Goal: Register for event/course

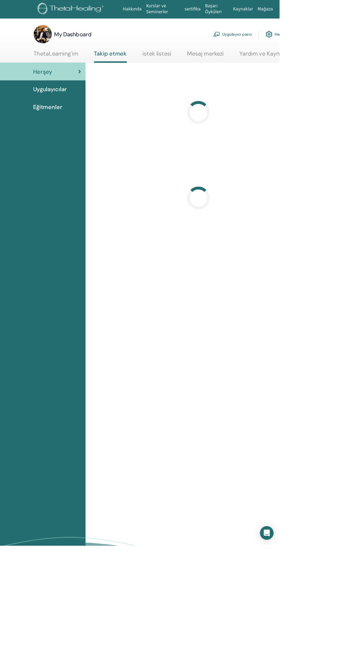
click at [81, 67] on link "ThetaLearning'im" at bounding box center [68, 68] width 55 height 14
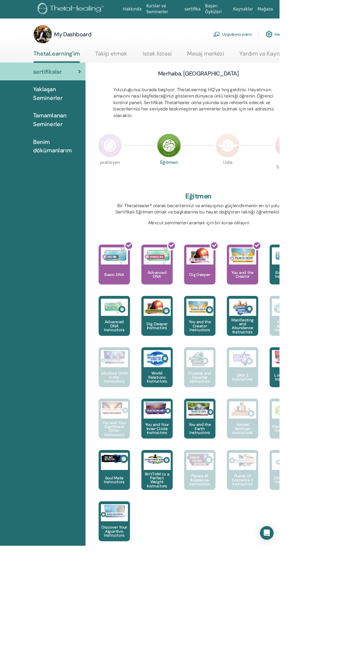
click at [135, 166] on img at bounding box center [134, 177] width 29 height 29
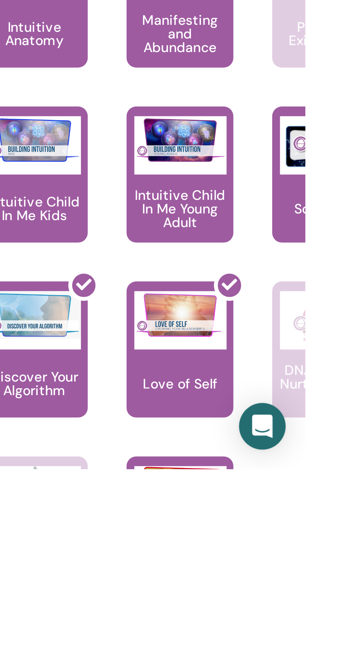
scroll to position [2, 0]
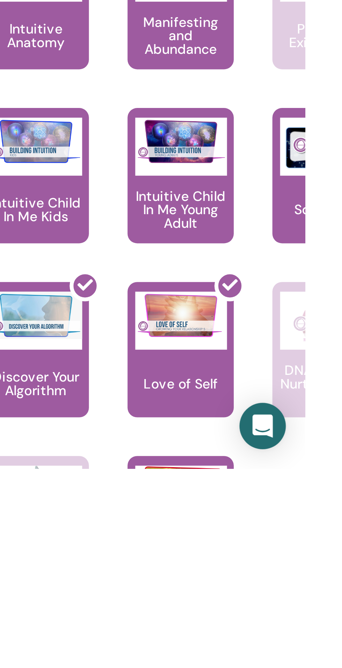
click at [296, 667] on img at bounding box center [297, 675] width 33 height 17
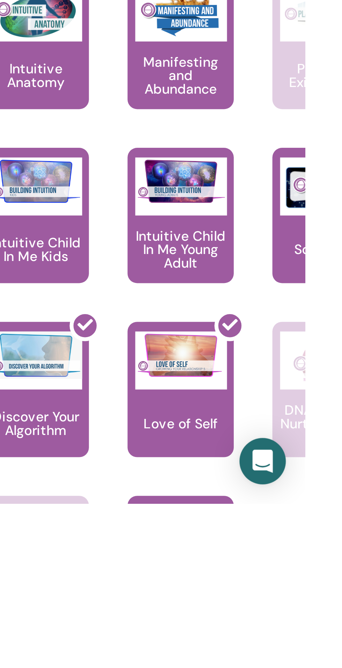
click at [306, 667] on div at bounding box center [297, 678] width 33 height 21
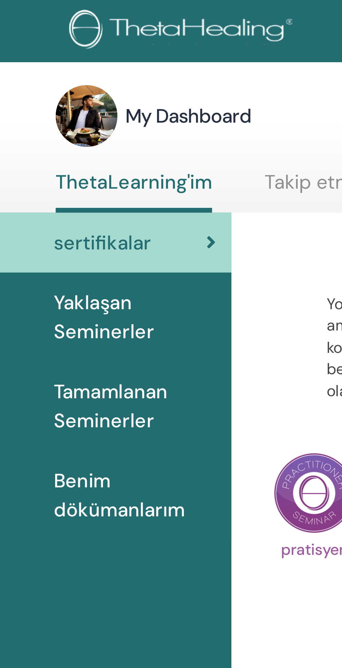
click at [62, 117] on span "Yaklaşan Seminerler" at bounding box center [70, 114] width 59 height 21
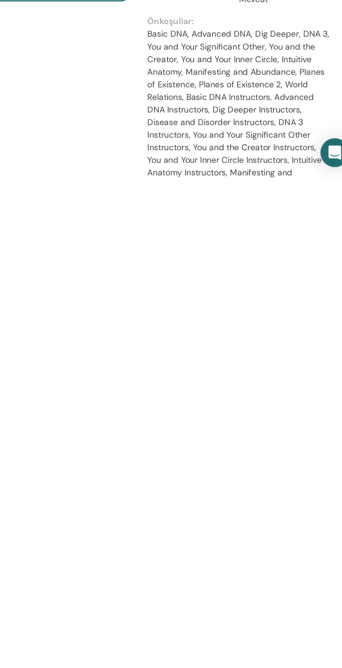
scroll to position [96, 0]
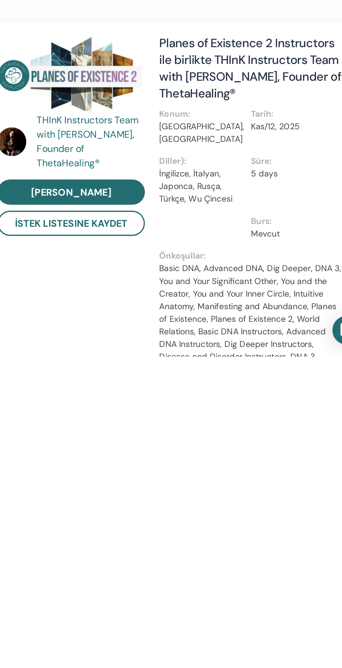
scroll to position [75, 0]
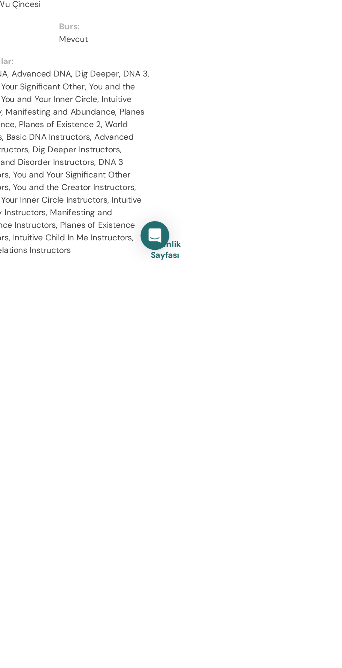
scroll to position [121, 0]
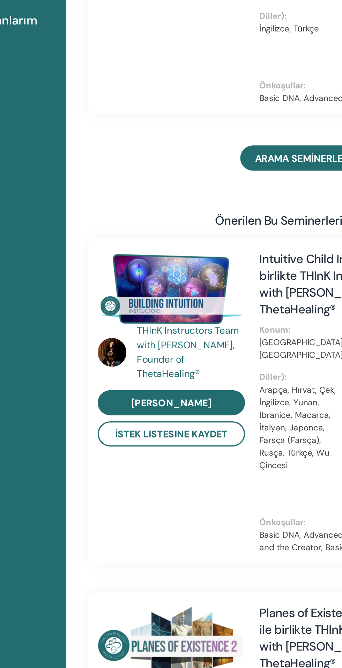
scroll to position [0, 0]
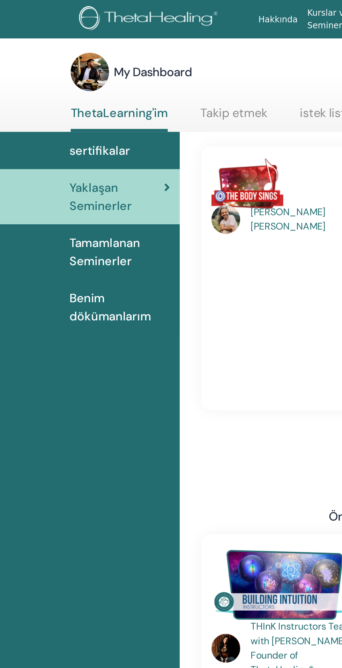
click at [134, 67] on link "Takip etmek" at bounding box center [136, 68] width 39 height 14
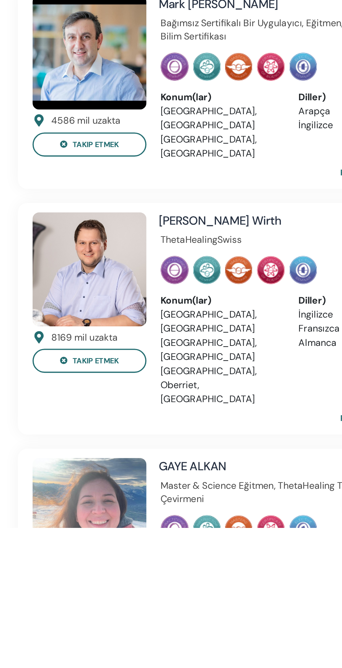
click at [230, 626] on h4 "[PERSON_NAME]" at bounding box center [265, 631] width 129 height 10
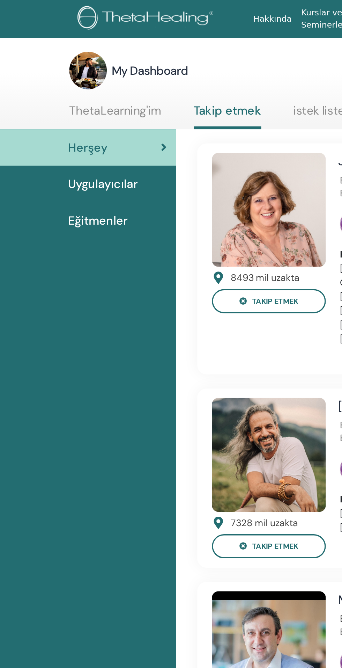
click at [80, 112] on span "Uygulayıcılar" at bounding box center [62, 109] width 42 height 10
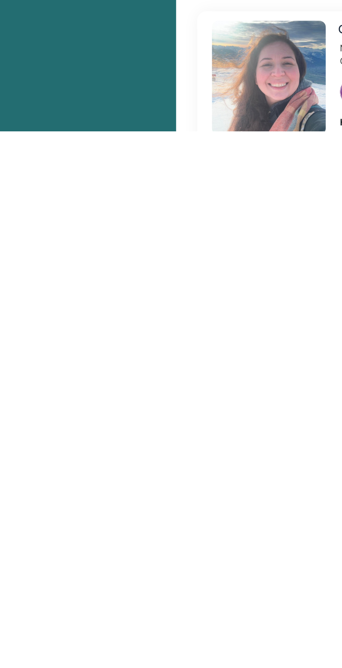
scroll to position [336, 0]
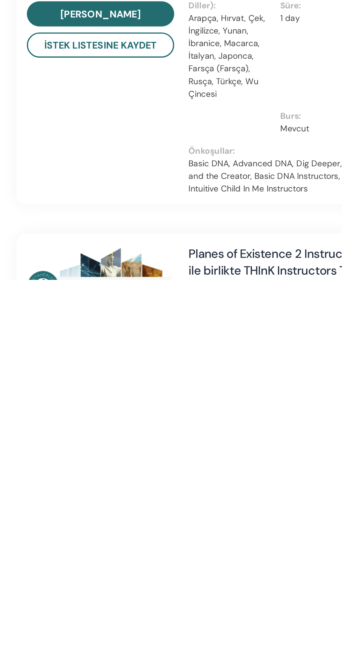
scroll to position [118, 0]
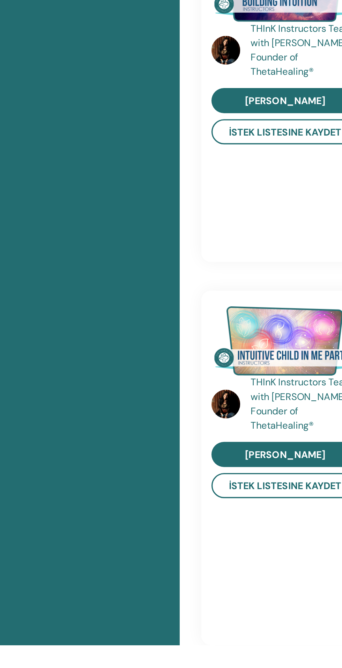
scroll to position [0, 0]
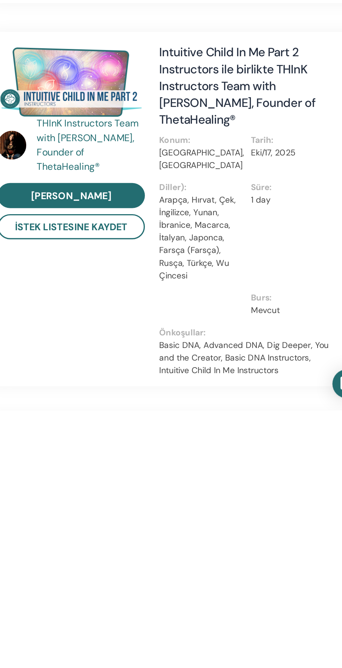
scroll to position [96, 0]
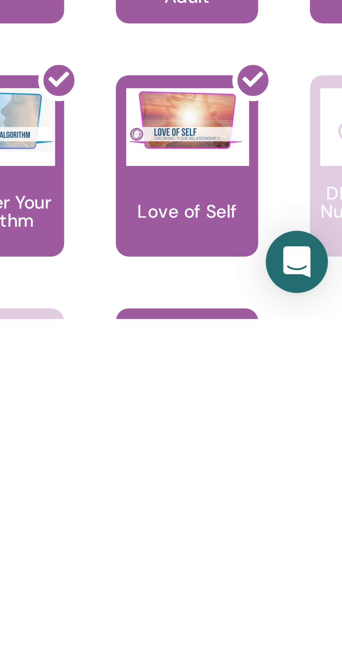
click at [310, 667] on div "Merhaba, [GEOGRAPHIC_DATA] Yolculuğunuz burada başlıyor; ThetaLearning HQ'ya ho…" at bounding box center [243, 406] width 268 height 659
